Goal: Communication & Community: Ask a question

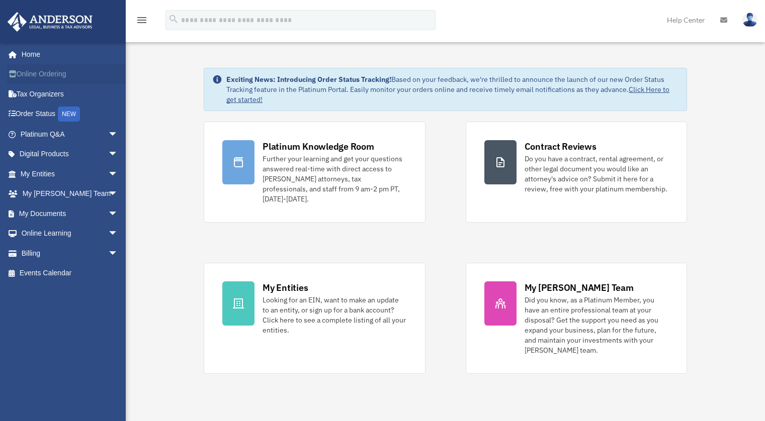
click at [30, 71] on link "Online Ordering" at bounding box center [70, 74] width 126 height 20
click at [54, 154] on link "Digital Products arrow_drop_down" at bounding box center [70, 154] width 126 height 20
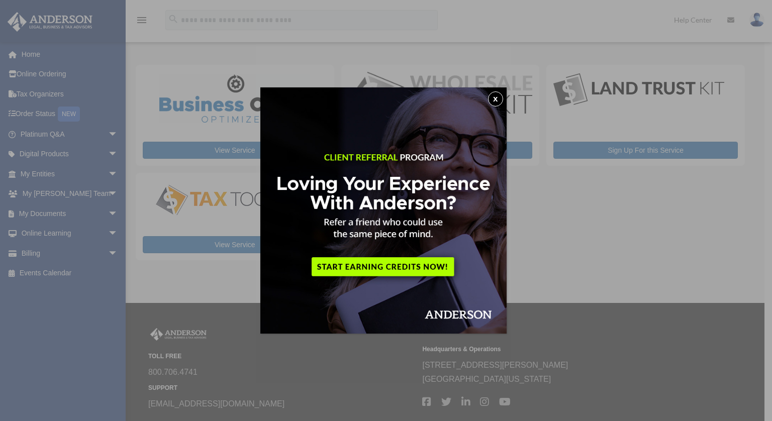
click at [500, 99] on button "x" at bounding box center [495, 98] width 15 height 15
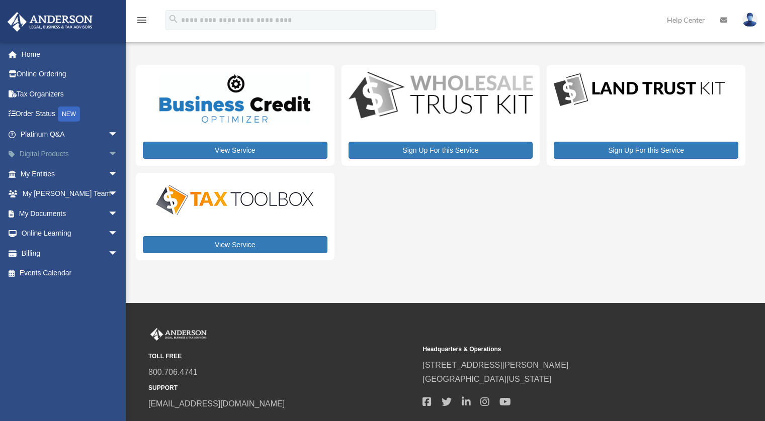
click at [108, 152] on span "arrow_drop_down" at bounding box center [118, 154] width 20 height 21
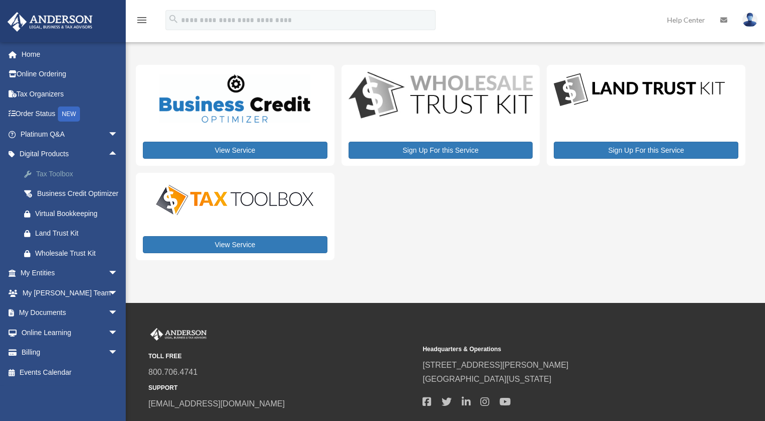
click at [48, 172] on div "Tax Toolbox" at bounding box center [77, 174] width 85 height 13
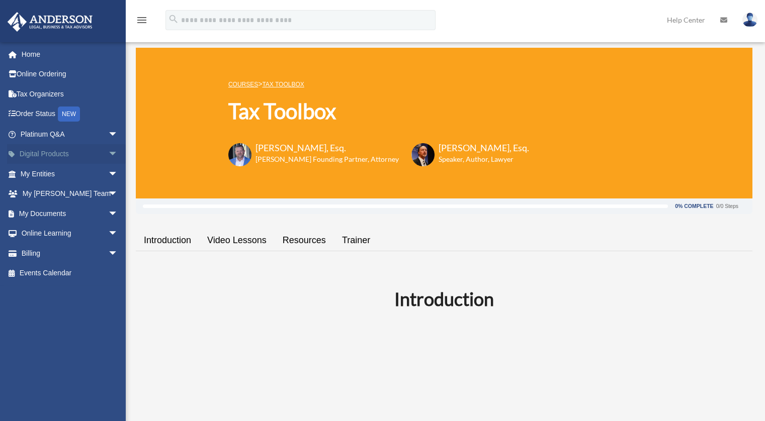
click at [108, 153] on span "arrow_drop_down" at bounding box center [118, 154] width 20 height 21
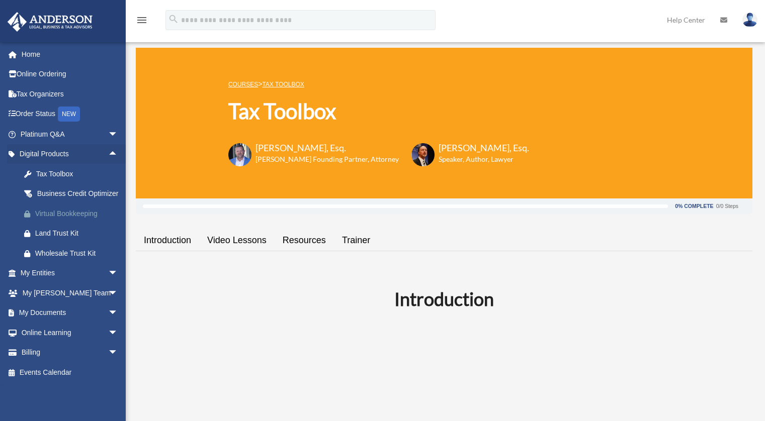
click at [78, 220] on div "Virtual Bookkeeping" at bounding box center [77, 214] width 85 height 13
click at [108, 153] on span "arrow_drop_up" at bounding box center [118, 154] width 20 height 21
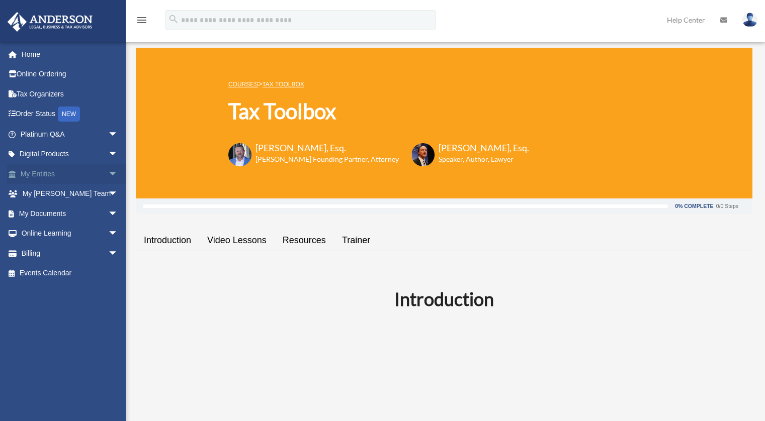
click at [108, 174] on span "arrow_drop_down" at bounding box center [118, 174] width 20 height 21
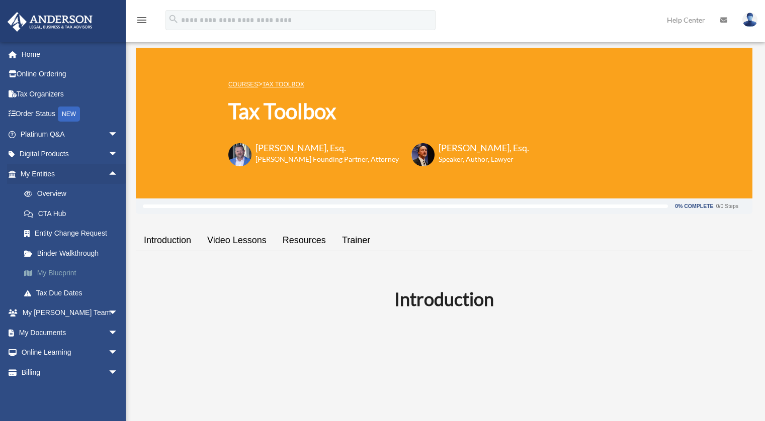
click at [55, 272] on link "My Blueprint" at bounding box center [73, 273] width 119 height 20
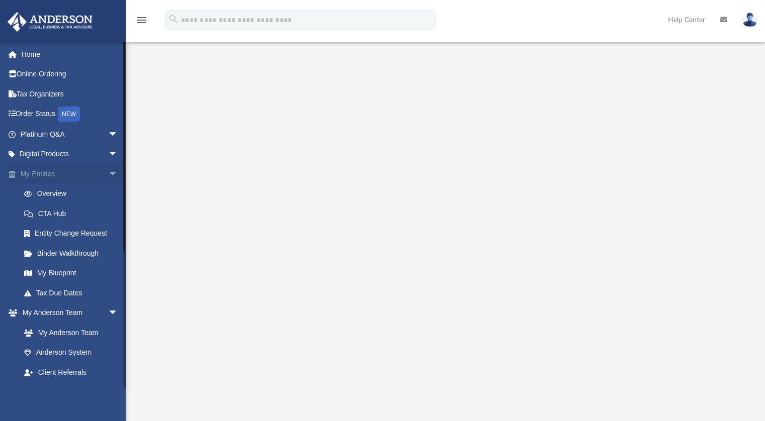
click at [108, 172] on span "arrow_drop_down" at bounding box center [118, 174] width 20 height 21
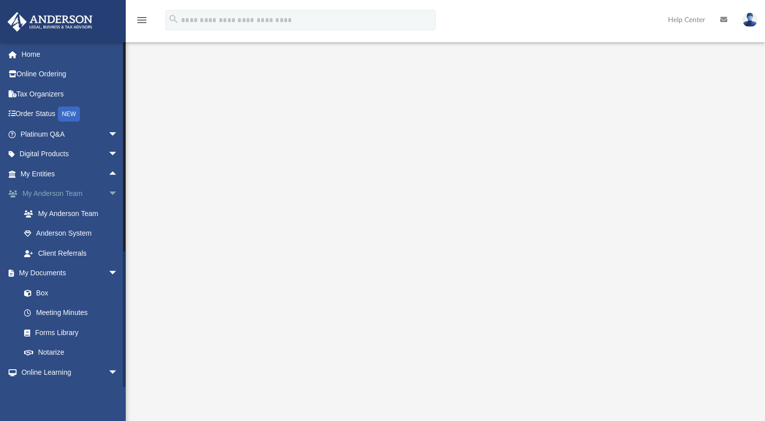
click at [108, 193] on span "arrow_drop_down" at bounding box center [118, 194] width 20 height 21
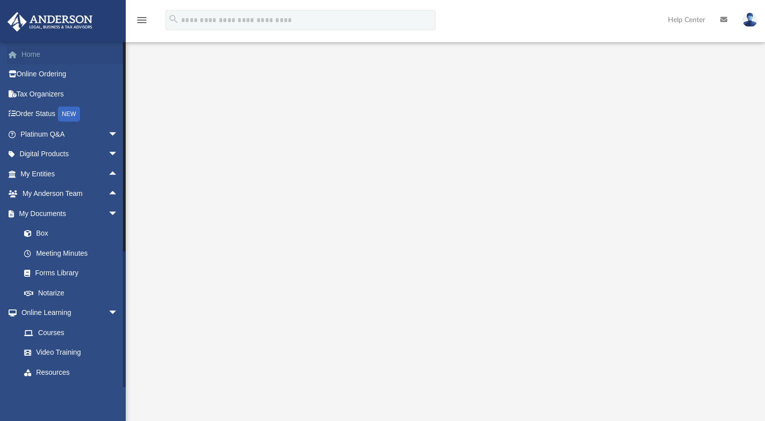
click at [36, 53] on link "Home" at bounding box center [70, 54] width 126 height 20
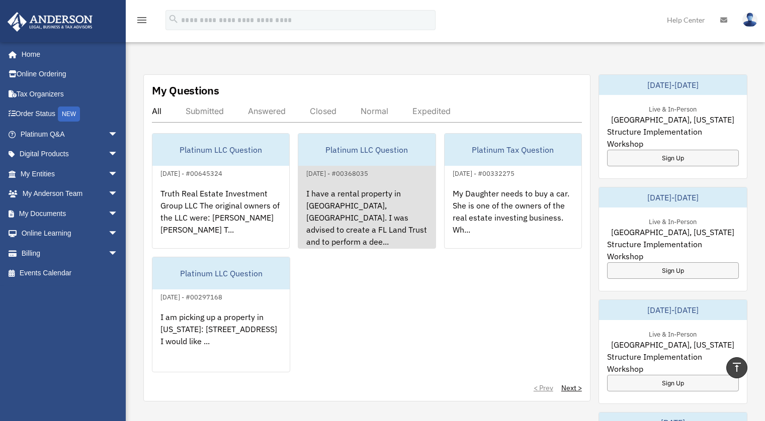
scroll to position [348, 0]
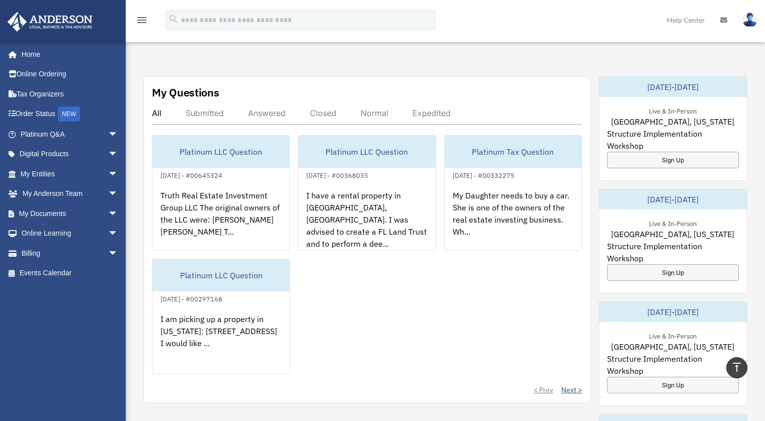
click at [572, 385] on link "Next >" at bounding box center [571, 390] width 21 height 10
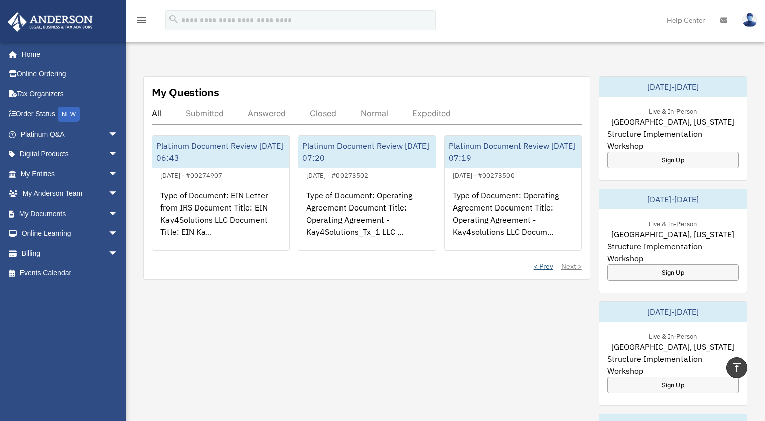
click at [548, 261] on link "< Prev" at bounding box center [543, 266] width 20 height 10
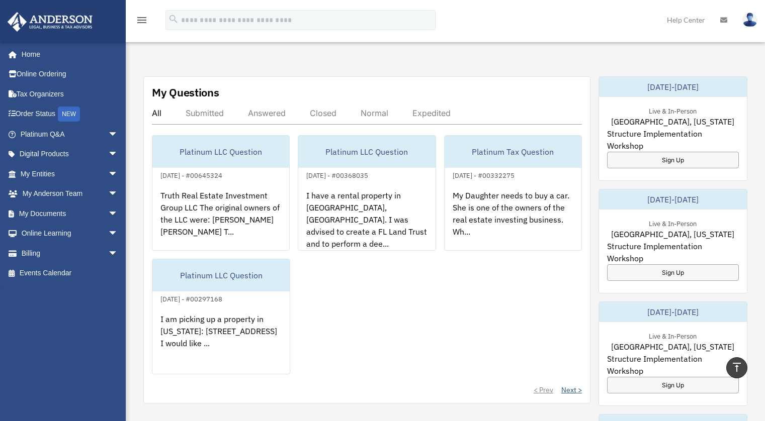
click at [575, 385] on link "Next >" at bounding box center [571, 390] width 21 height 10
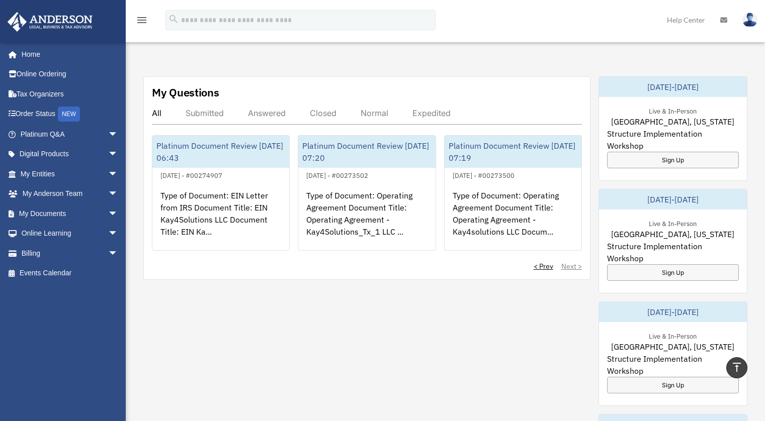
click at [546, 261] on div "My Questions All Submitted Answered Closed Normal Expedited Platinum Document R…" at bounding box center [366, 178] width 447 height 204
drag, startPoint x: 537, startPoint y: 255, endPoint x: 547, endPoint y: 287, distance: 33.1
click at [537, 261] on link "< Prev" at bounding box center [543, 266] width 20 height 10
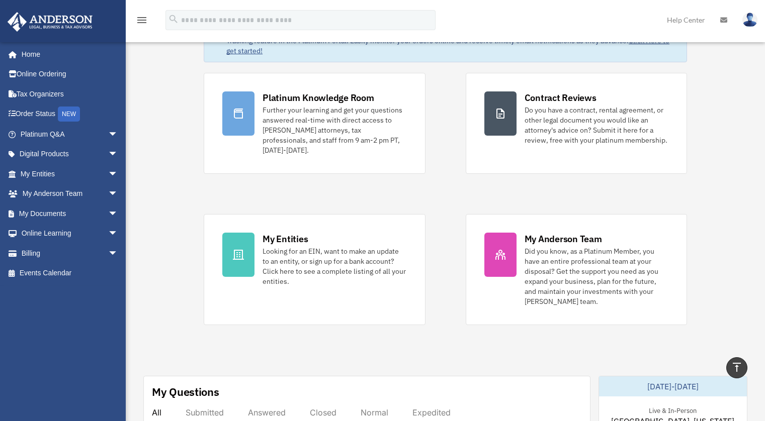
scroll to position [0, 0]
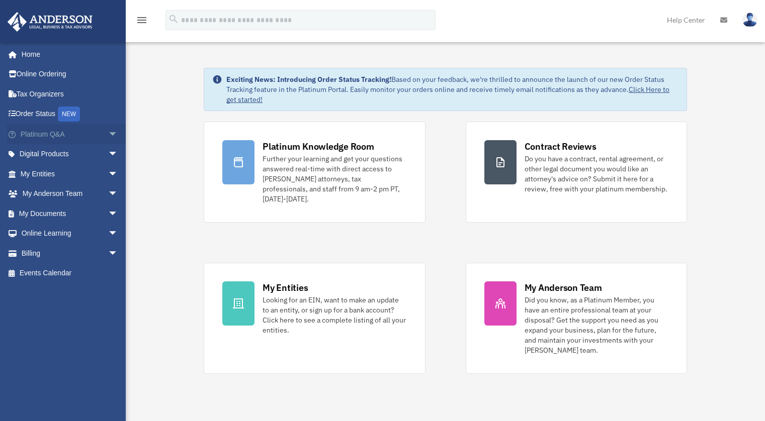
click at [28, 133] on link "Platinum Q&A arrow_drop_down" at bounding box center [70, 134] width 126 height 20
click at [108, 131] on span "arrow_drop_down" at bounding box center [118, 134] width 20 height 21
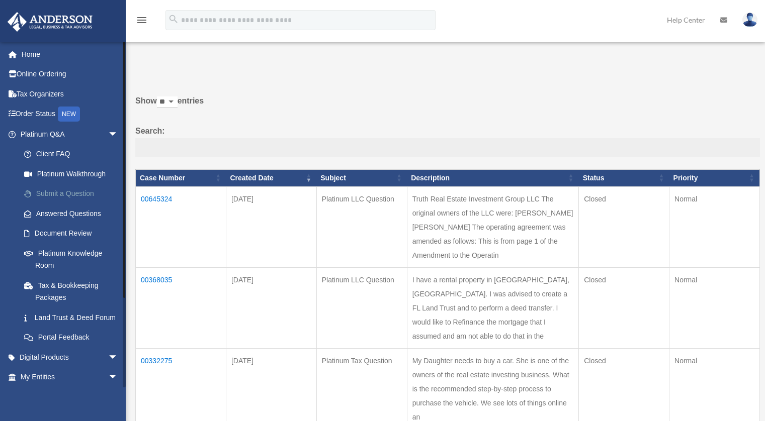
click at [77, 191] on link "Submit a Question" at bounding box center [73, 194] width 119 height 20
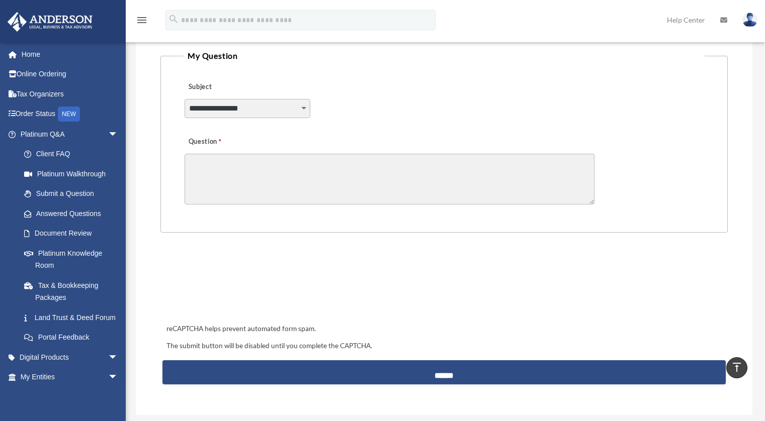
scroll to position [230, 0]
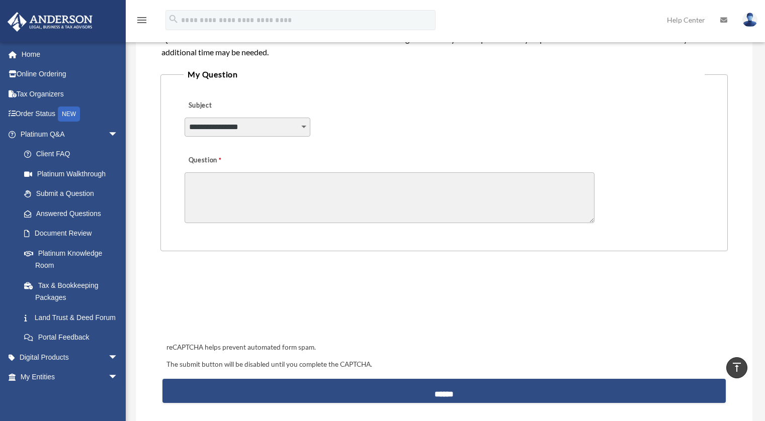
click at [302, 125] on select "**********" at bounding box center [247, 127] width 126 height 19
select select "******"
click at [184, 118] on select "**********" at bounding box center [247, 127] width 126 height 19
click at [295, 192] on textarea "Question" at bounding box center [389, 197] width 410 height 51
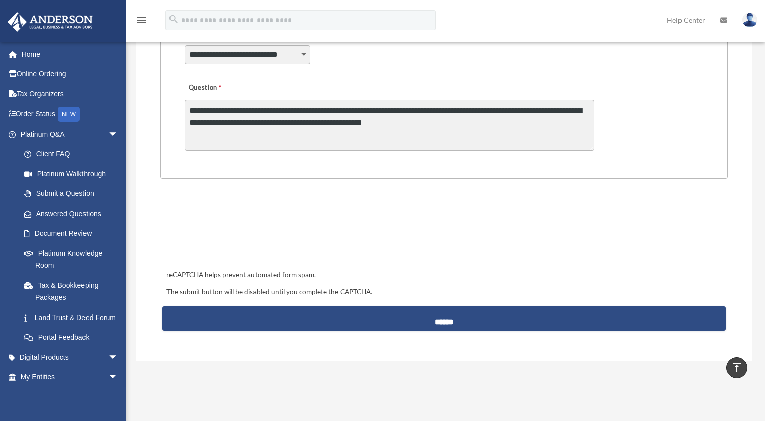
scroll to position [318, 0]
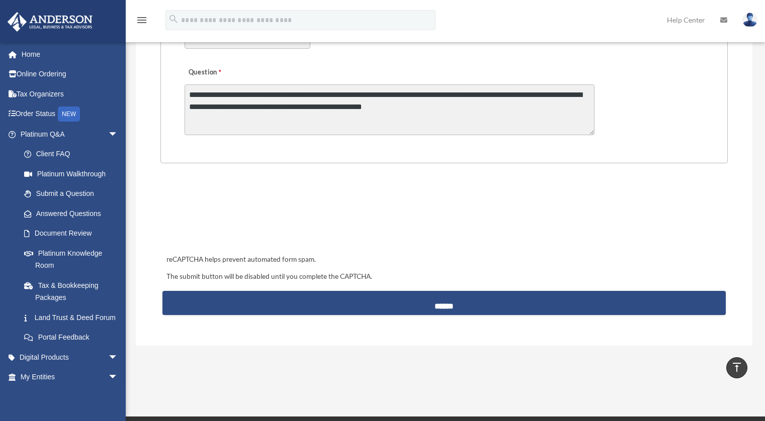
type textarea "**********"
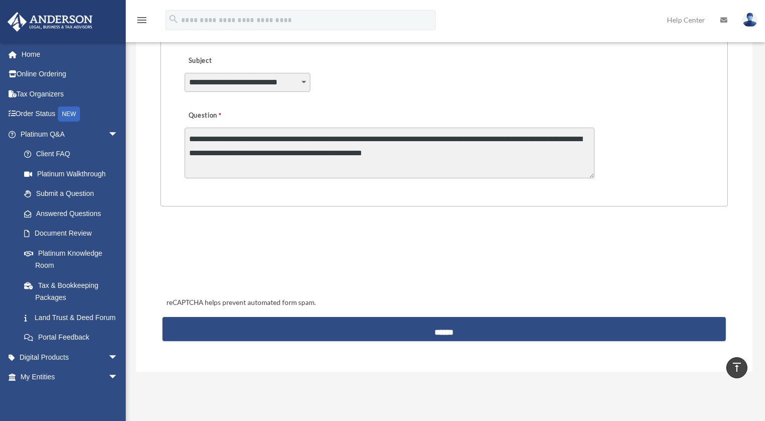
scroll to position [272, 0]
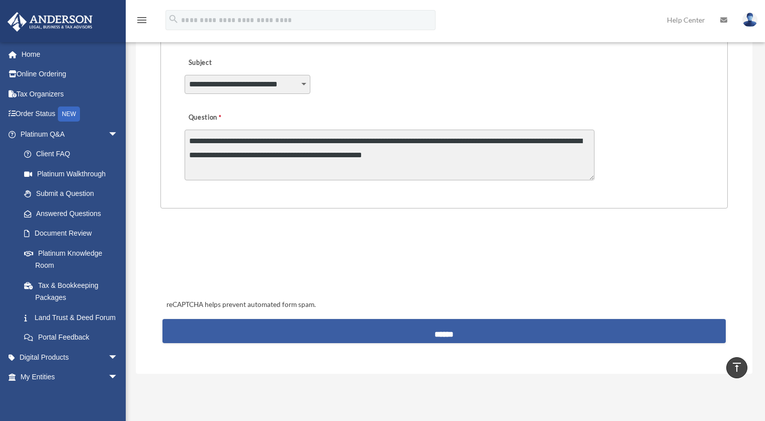
click at [447, 334] on input "******" at bounding box center [443, 331] width 563 height 24
